Goal: Book appointment/travel/reservation

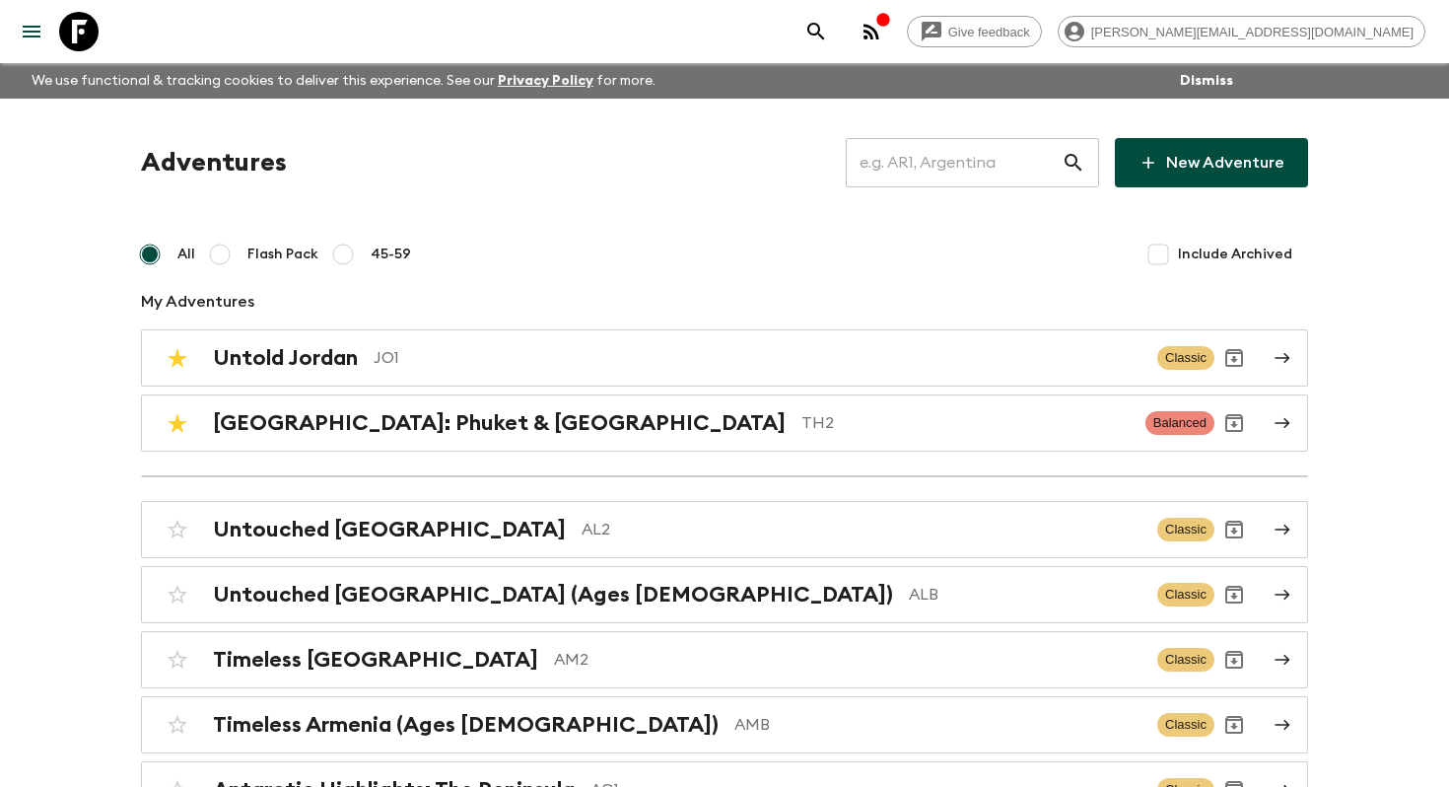
scroll to position [1567, 0]
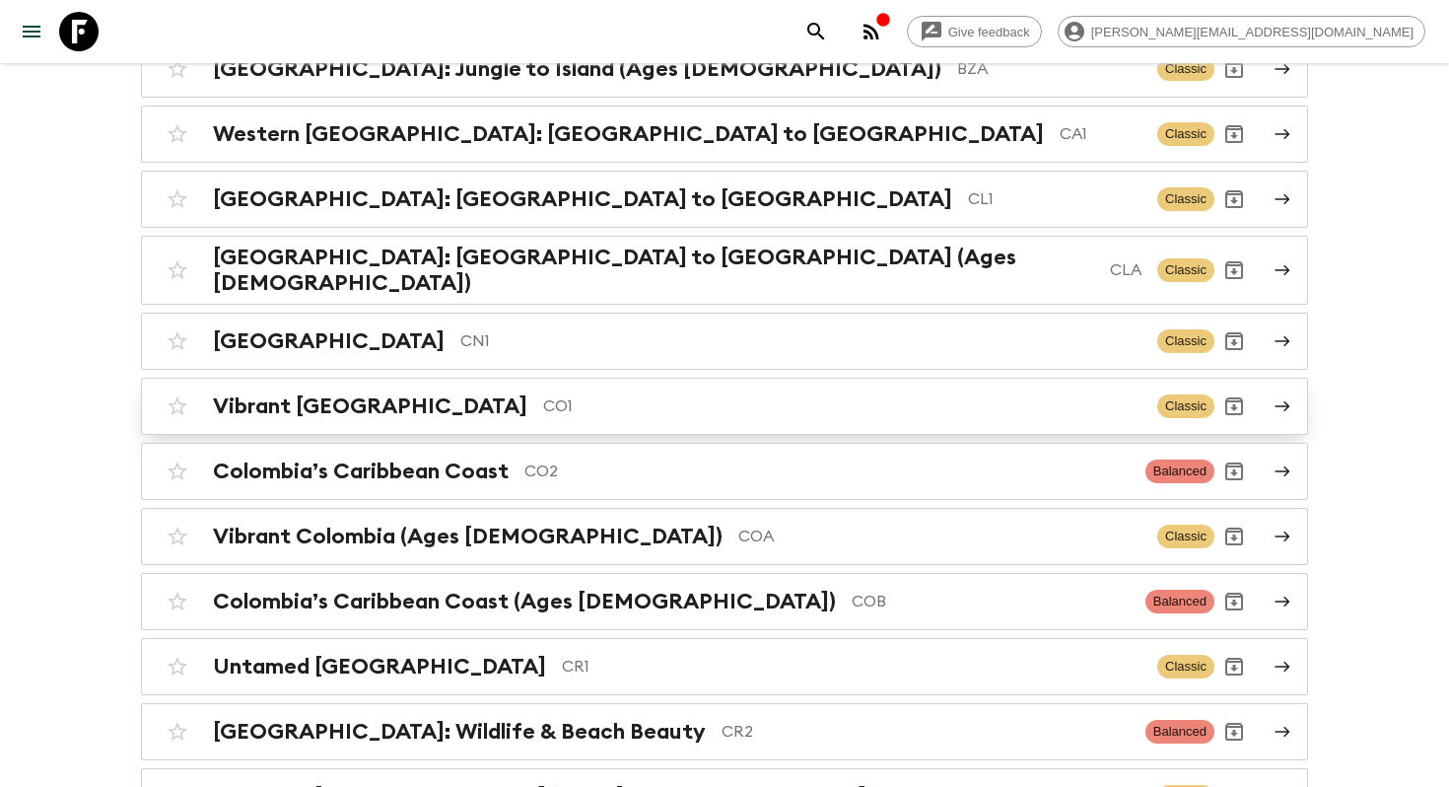
click at [593, 398] on p "CO1" at bounding box center [842, 406] width 599 height 24
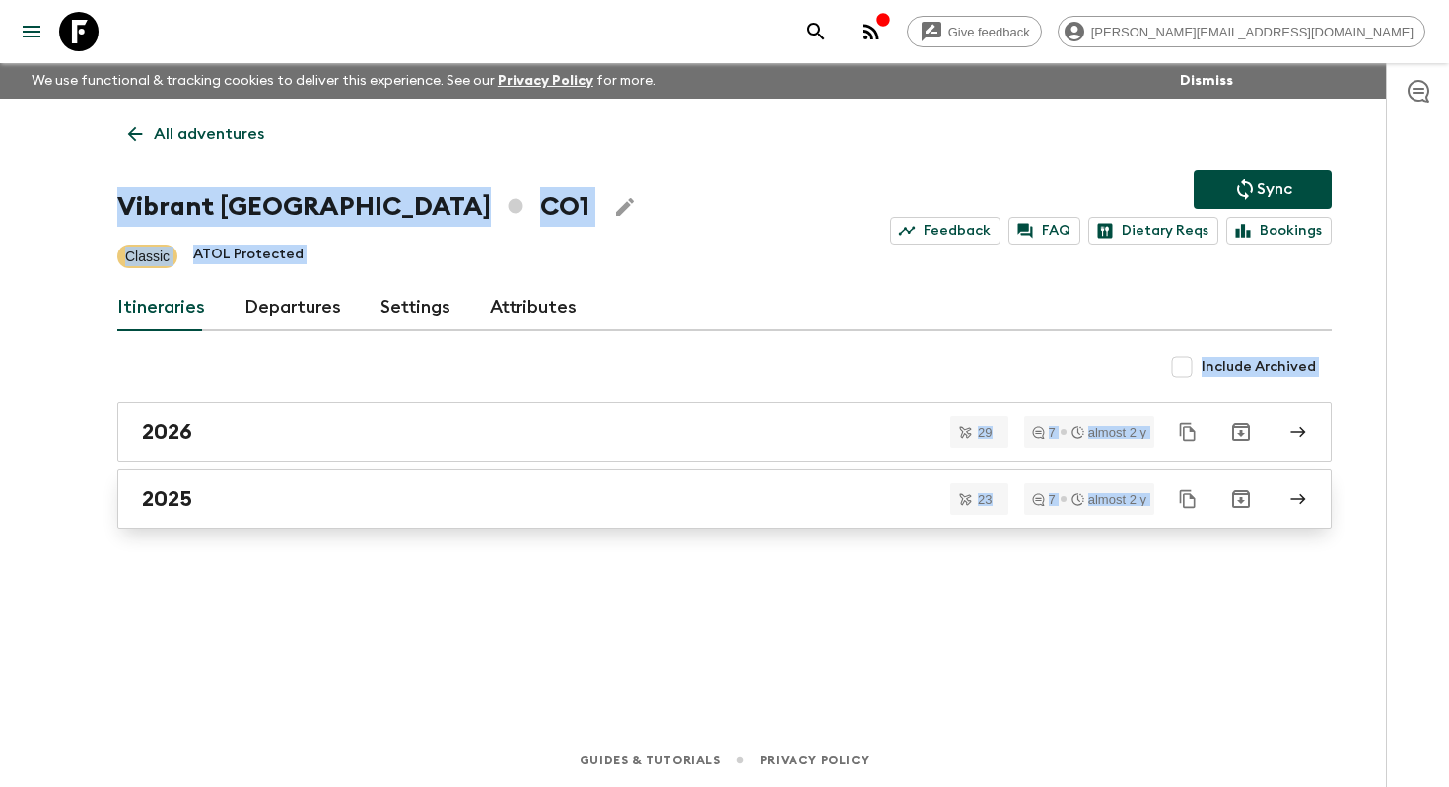
click at [439, 491] on div "2025" at bounding box center [706, 499] width 1128 height 26
